Goal: Task Accomplishment & Management: Use online tool/utility

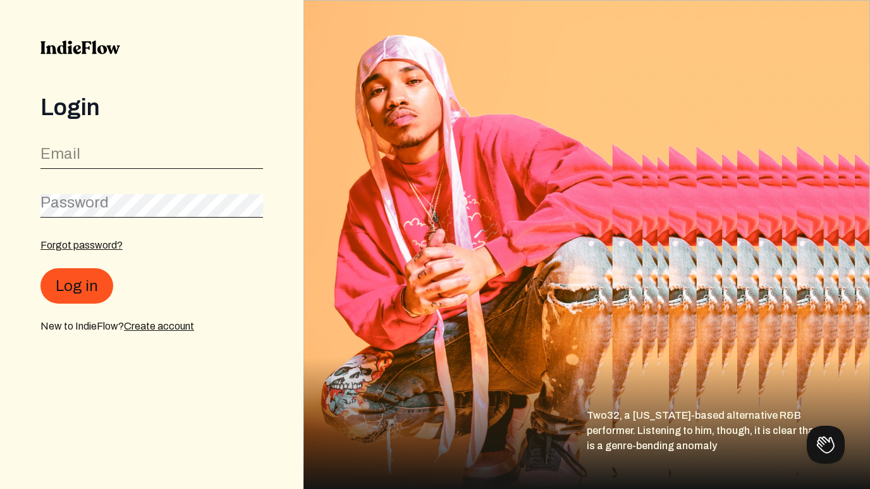
click at [67, 153] on label "Email" at bounding box center [60, 154] width 40 height 20
type input "[EMAIL_ADDRESS][DOMAIN_NAME]"
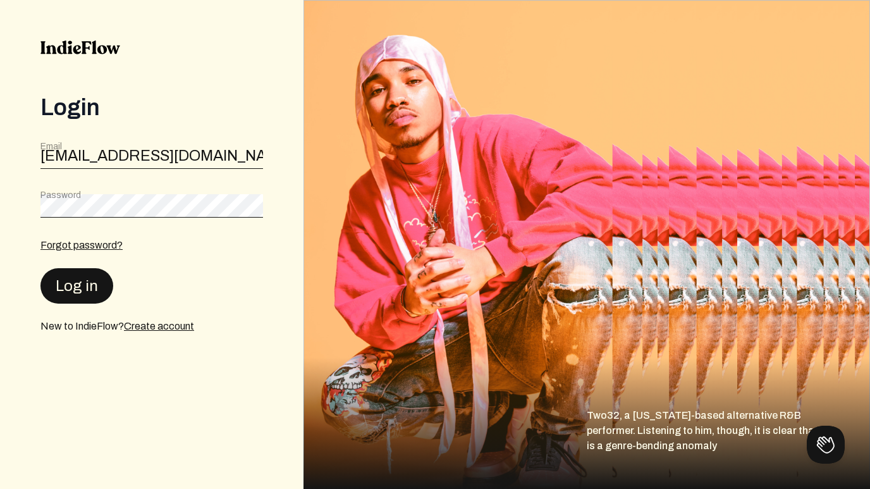
click at [87, 282] on button "Log in" at bounding box center [76, 285] width 73 height 35
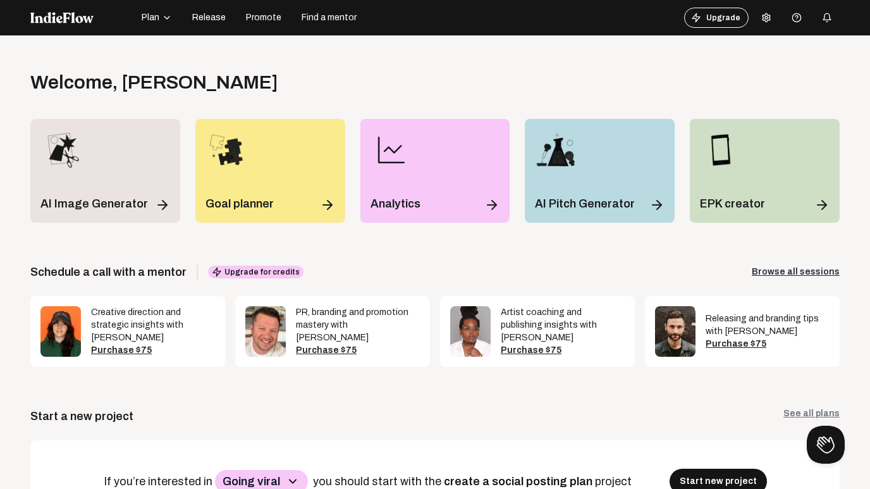
click at [269, 16] on span "Promote" at bounding box center [263, 17] width 35 height 13
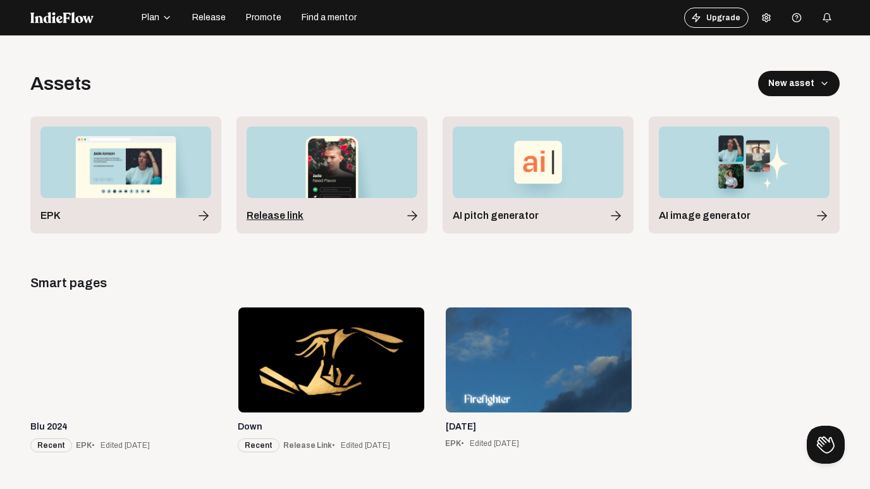
click at [347, 219] on div "Release link" at bounding box center [332, 215] width 171 height 15
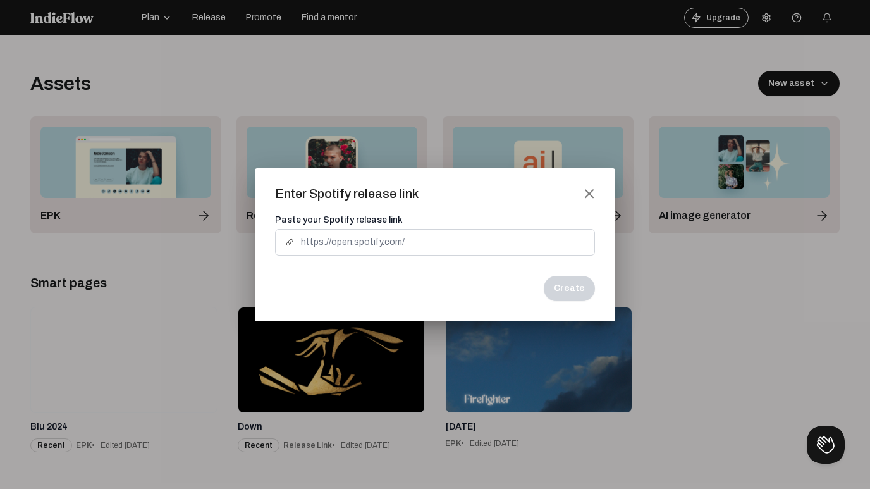
click at [331, 245] on input at bounding box center [435, 242] width 319 height 25
paste input "[URL][DOMAIN_NAME]"
type input "[URL][DOMAIN_NAME]"
click at [581, 287] on button "Create" at bounding box center [569, 288] width 51 height 25
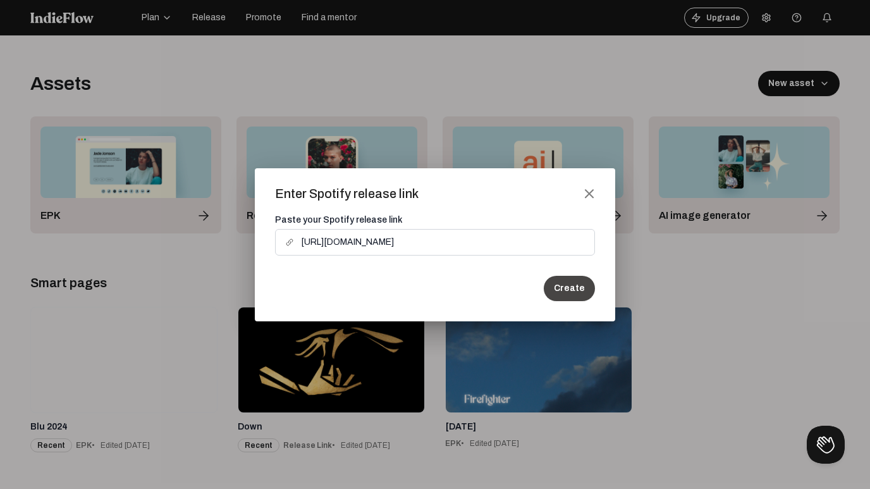
scroll to position [0, 0]
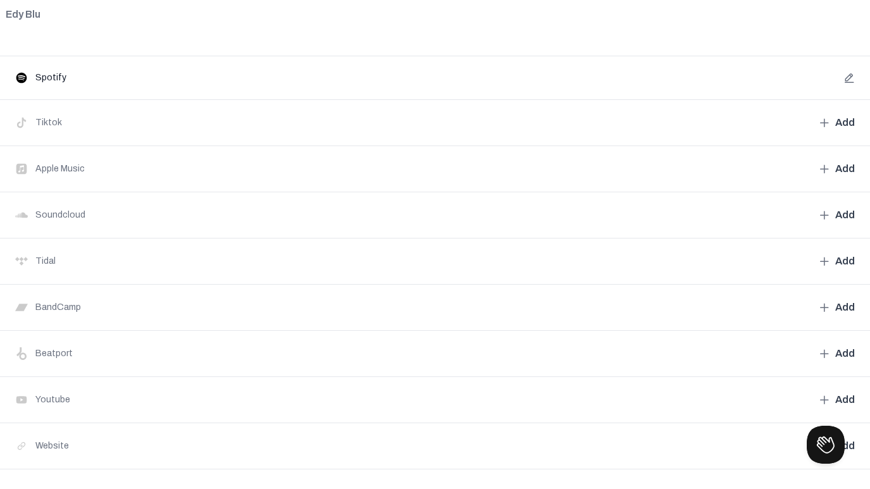
scroll to position [454, 0]
click at [840, 167] on span "add" at bounding box center [846, 168] width 20 height 15
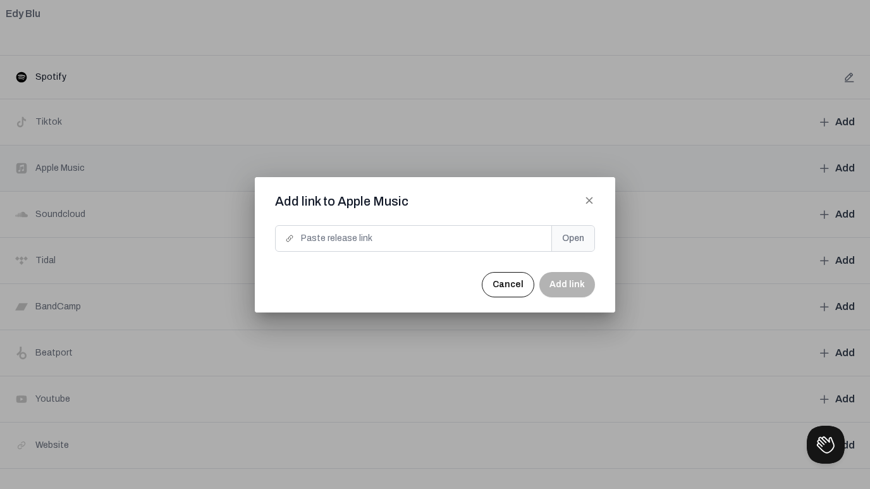
scroll to position [0, 0]
click at [323, 236] on input at bounding box center [414, 238] width 276 height 25
paste input "[URL][DOMAIN_NAME]"
type input "[URL][DOMAIN_NAME]"
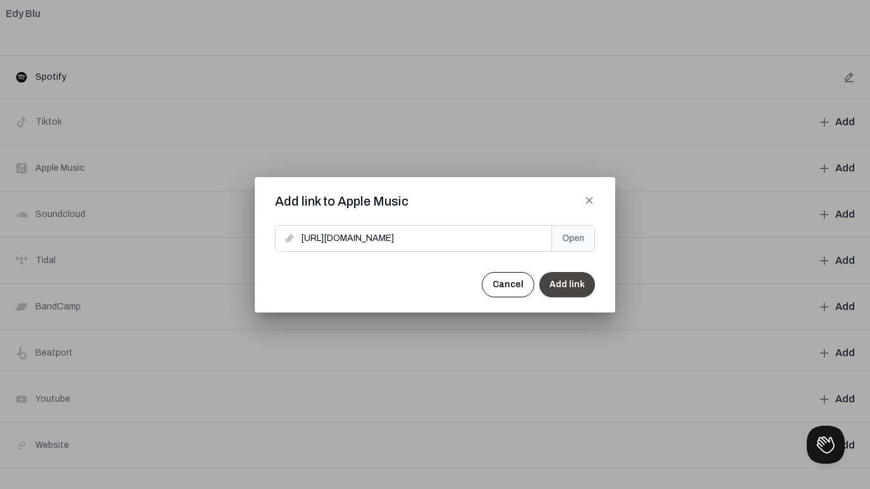
scroll to position [0, 0]
click at [573, 282] on button "Add link" at bounding box center [568, 284] width 56 height 25
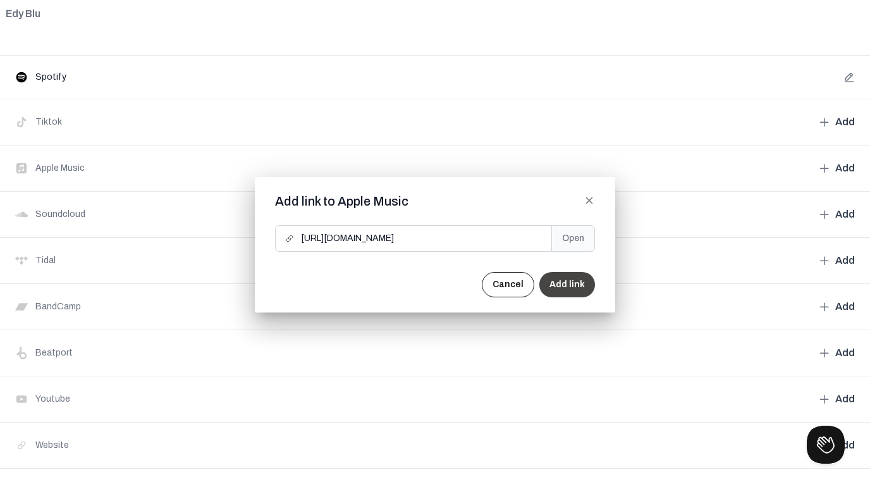
scroll to position [454, 0]
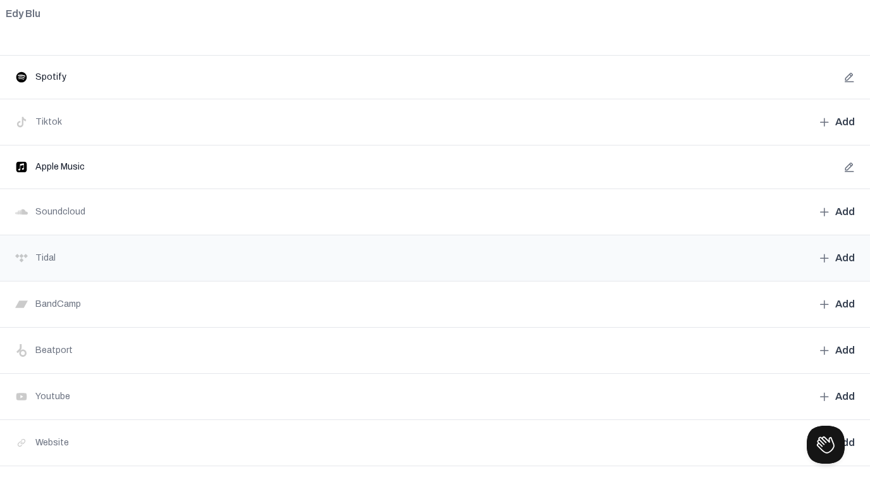
click at [826, 256] on mat-icon "add" at bounding box center [824, 257] width 11 height 11
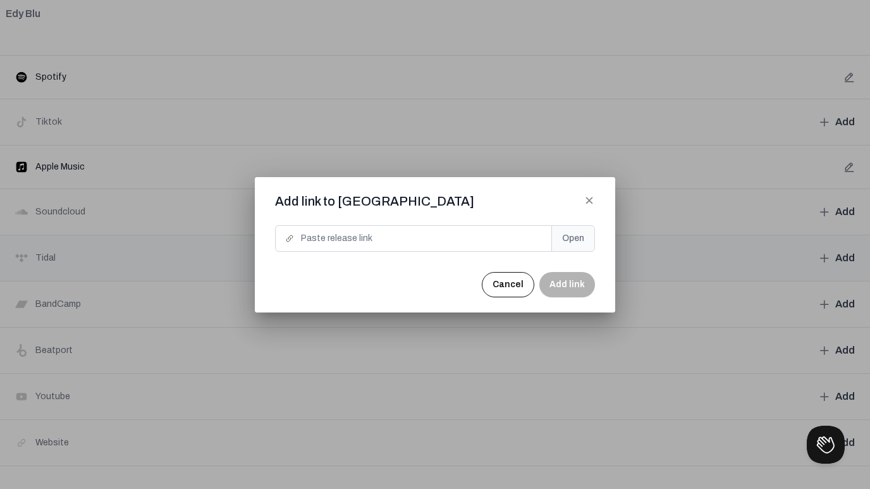
scroll to position [0, 0]
click at [395, 242] on input at bounding box center [414, 238] width 276 height 25
paste input "[URL][DOMAIN_NAME]"
type input "[URL][DOMAIN_NAME]"
click at [571, 284] on button "Add link" at bounding box center [568, 284] width 56 height 25
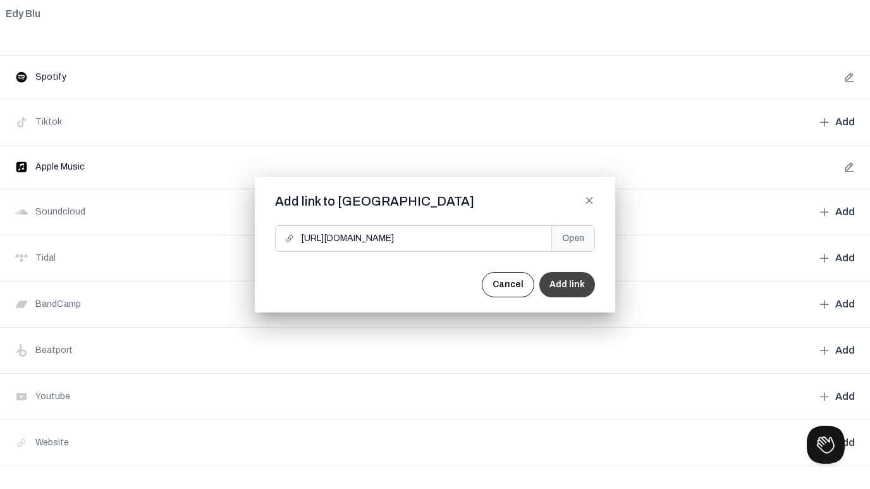
scroll to position [454, 0]
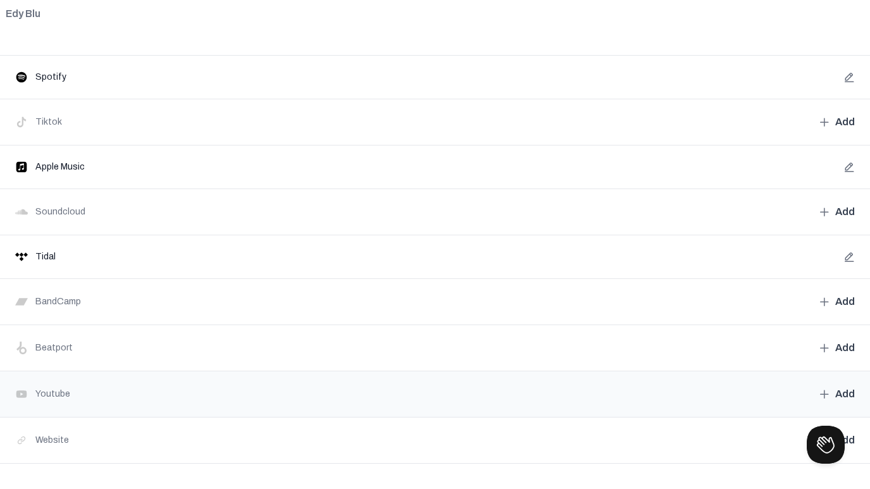
click at [845, 389] on span "add" at bounding box center [846, 394] width 20 height 15
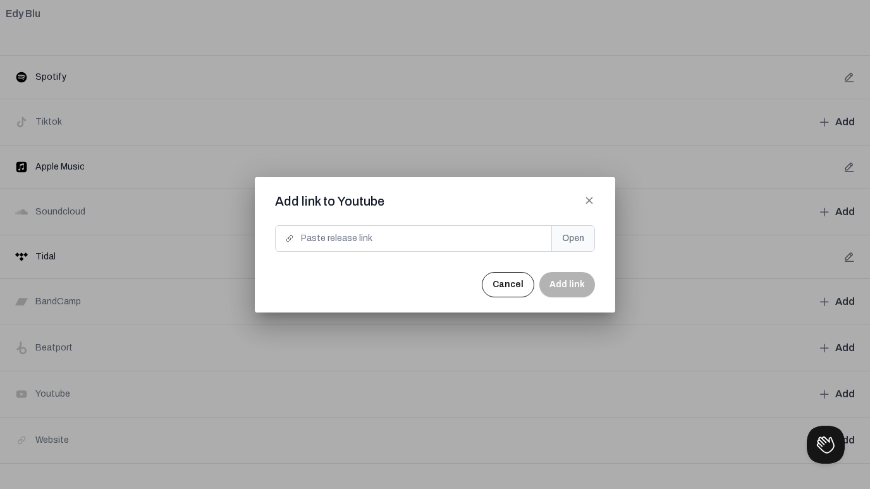
click at [362, 241] on input at bounding box center [414, 238] width 276 height 25
paste input "[URL][DOMAIN_NAME]"
type input "[URL][DOMAIN_NAME]"
click at [574, 282] on button "Add link" at bounding box center [568, 284] width 56 height 25
